Goal: Check status: Check status

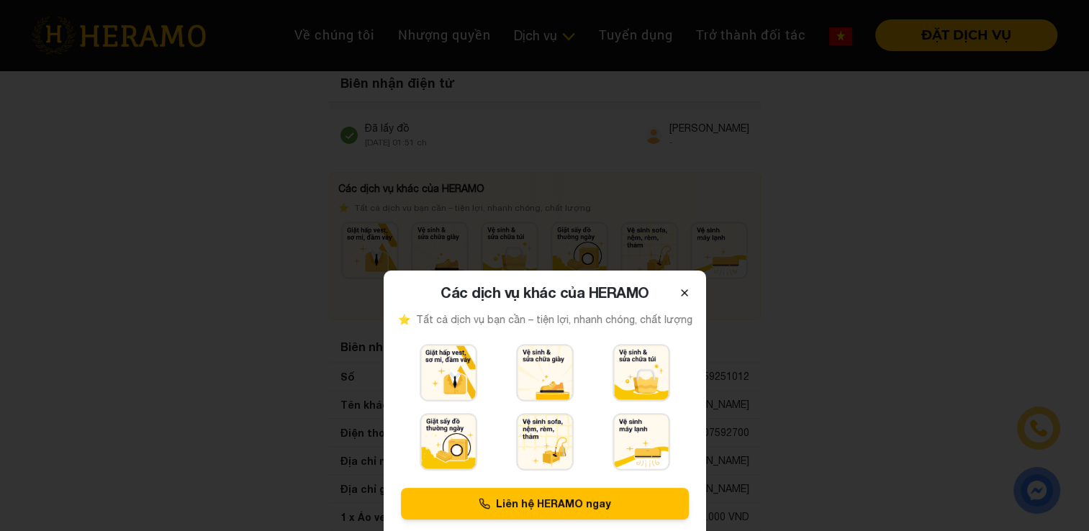
click at [684, 297] on icon at bounding box center [685, 293] width 12 height 12
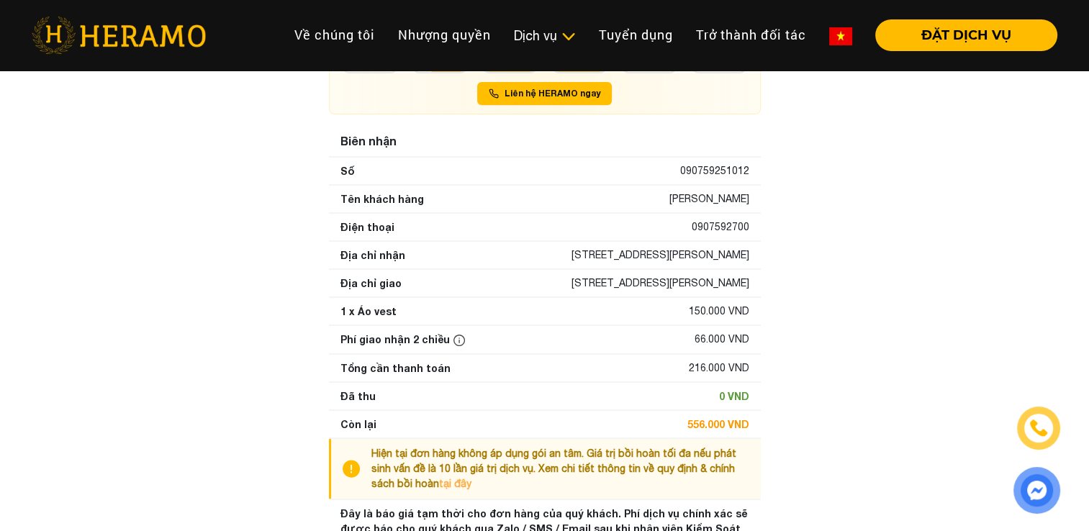
scroll to position [207, 0]
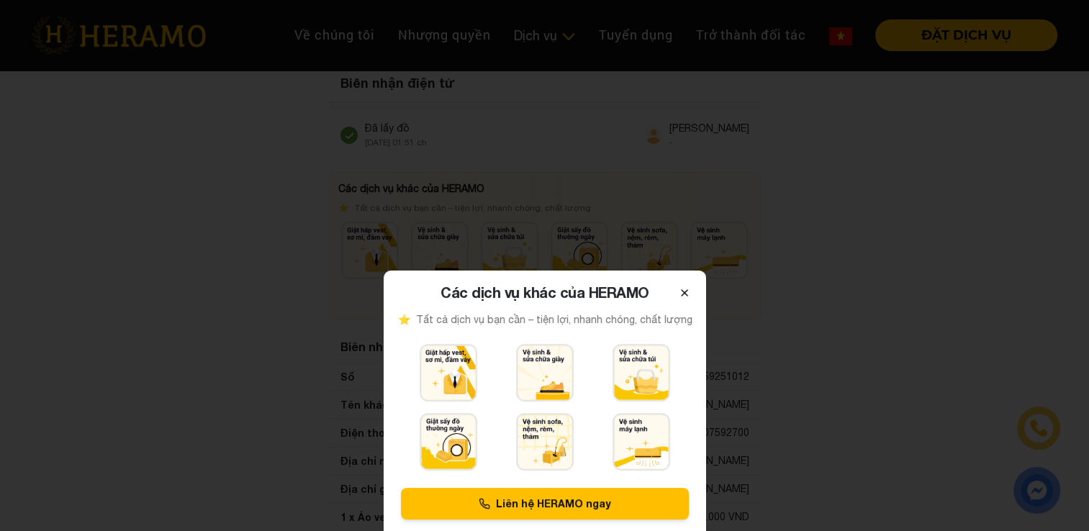
click at [682, 289] on icon at bounding box center [685, 293] width 12 height 12
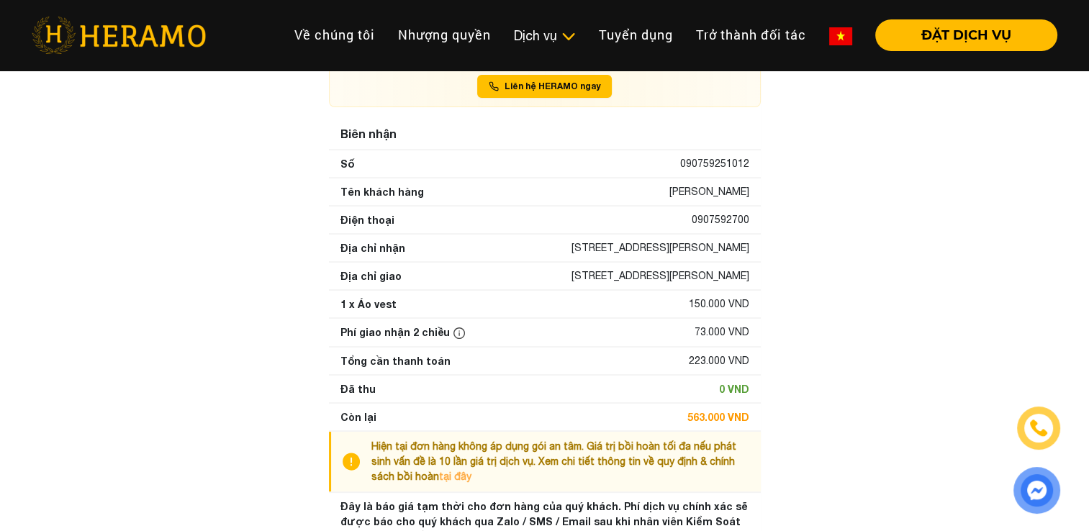
scroll to position [213, 0]
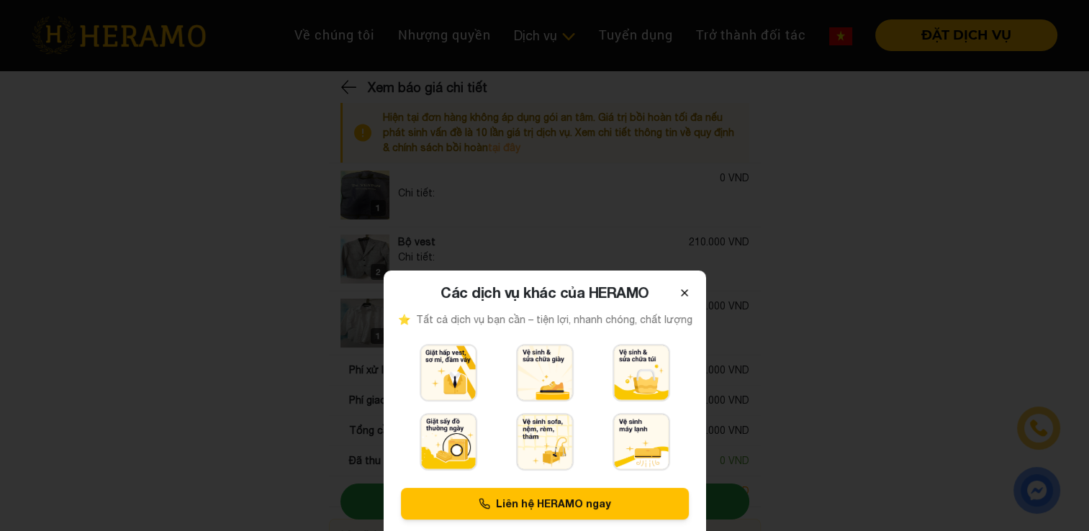
click at [685, 291] on icon at bounding box center [685, 293] width 12 height 12
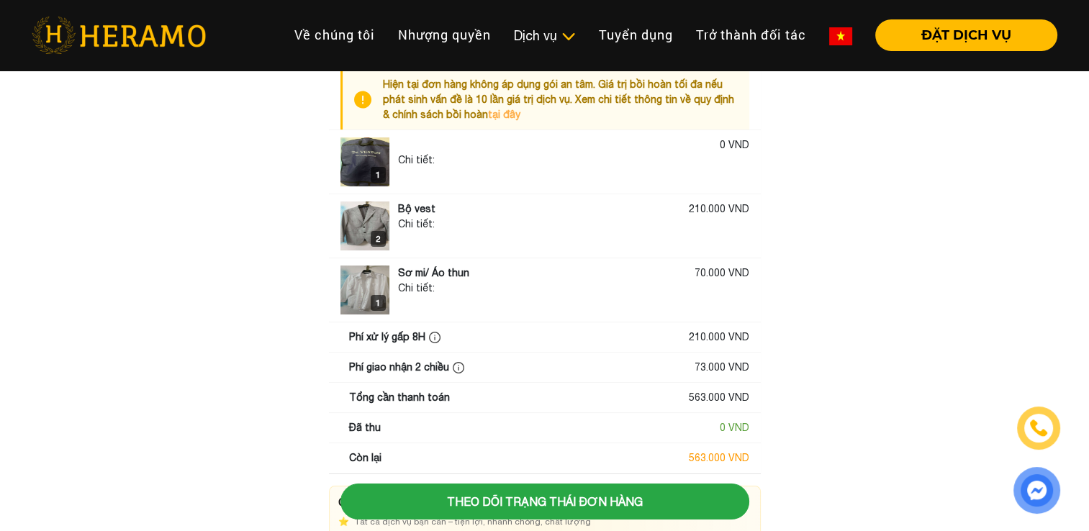
scroll to position [32, 0]
